Goal: Task Accomplishment & Management: Use online tool/utility

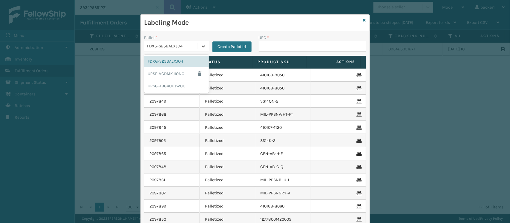
click at [200, 46] on icon at bounding box center [203, 46] width 6 height 6
click at [178, 60] on div "FDXG-S25BALXJQ4" at bounding box center [176, 61] width 65 height 11
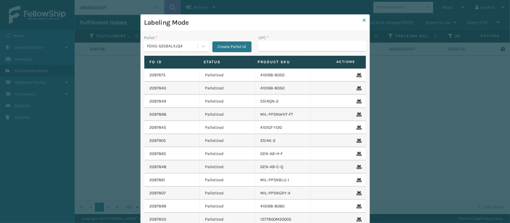
click at [363, 20] on icon at bounding box center [364, 20] width 3 height 4
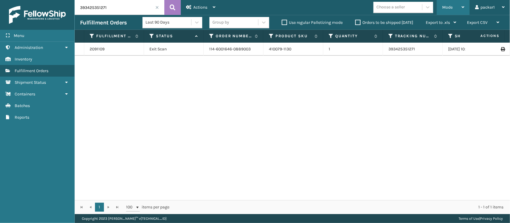
click at [444, 3] on div "Mode" at bounding box center [453, 7] width 22 height 15
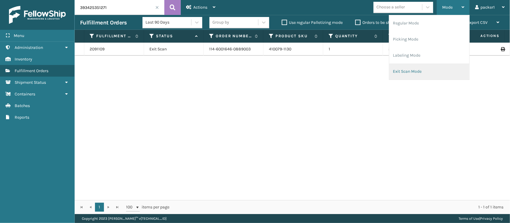
click at [405, 69] on li "Exit Scan Mode" at bounding box center [429, 72] width 80 height 16
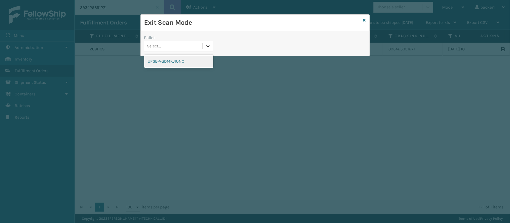
click at [206, 47] on icon at bounding box center [208, 46] width 6 height 6
click at [365, 18] on icon at bounding box center [364, 20] width 3 height 4
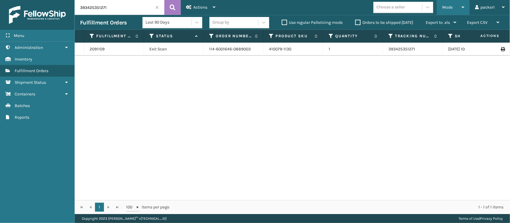
click at [447, 6] on span "Mode" at bounding box center [447, 7] width 10 height 5
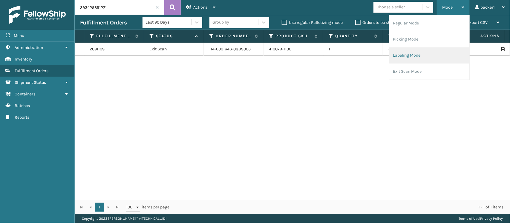
click at [424, 56] on li "Labeling Mode" at bounding box center [429, 55] width 80 height 16
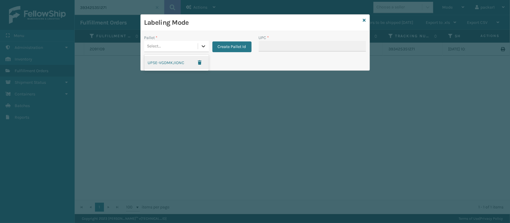
click at [205, 47] on icon at bounding box center [203, 46] width 6 height 6
click at [220, 48] on button "Create Pallet Id" at bounding box center [231, 47] width 39 height 11
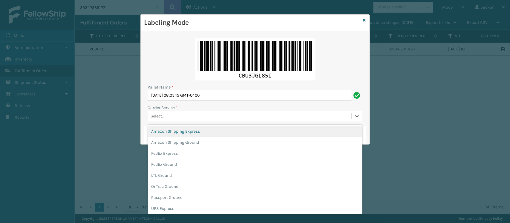
click at [182, 115] on div "Select..." at bounding box center [249, 117] width 203 height 10
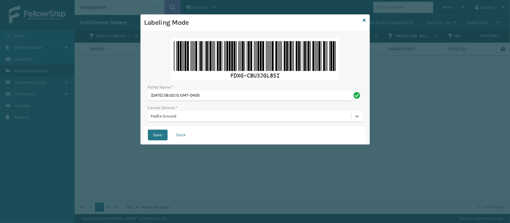
click at [148, 130] on button "Save" at bounding box center [158, 135] width 20 height 11
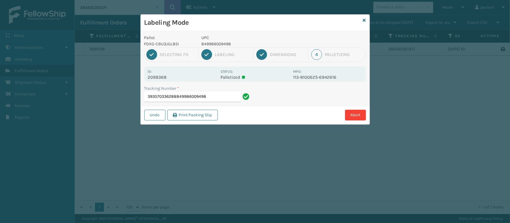
type input "393570336288849986009498"
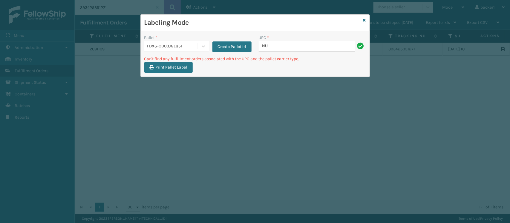
type input "N"
